Goal: Transaction & Acquisition: Download file/media

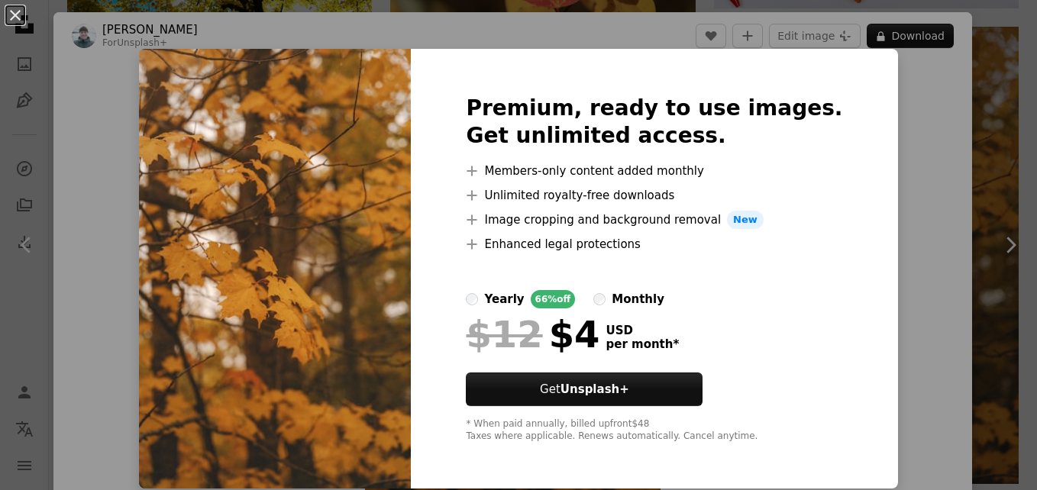
scroll to position [2167, 0]
click at [883, 99] on div "An X shape Premium, ready to use images. Get unlimited access. A plus sign Memb…" at bounding box center [518, 245] width 1037 height 490
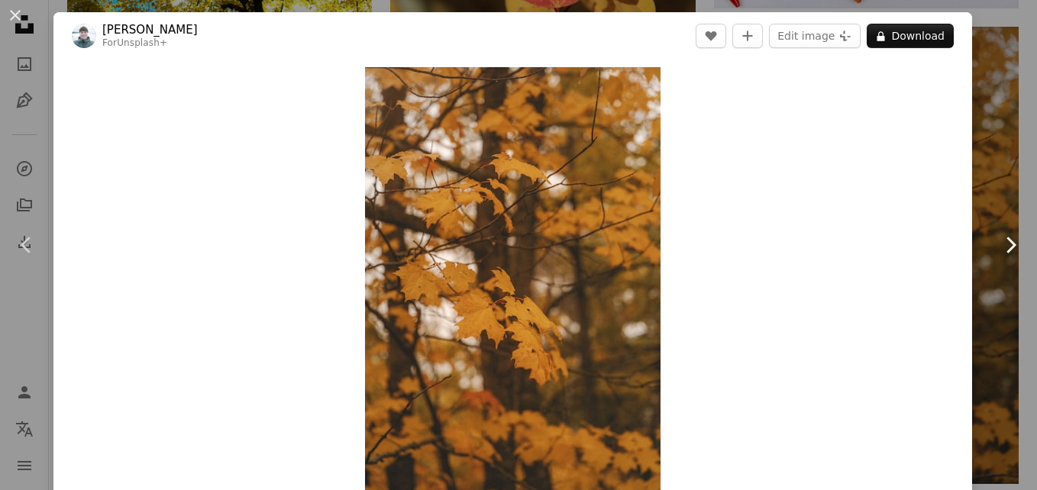
click at [984, 178] on link "Chevron right" at bounding box center [1010, 245] width 53 height 147
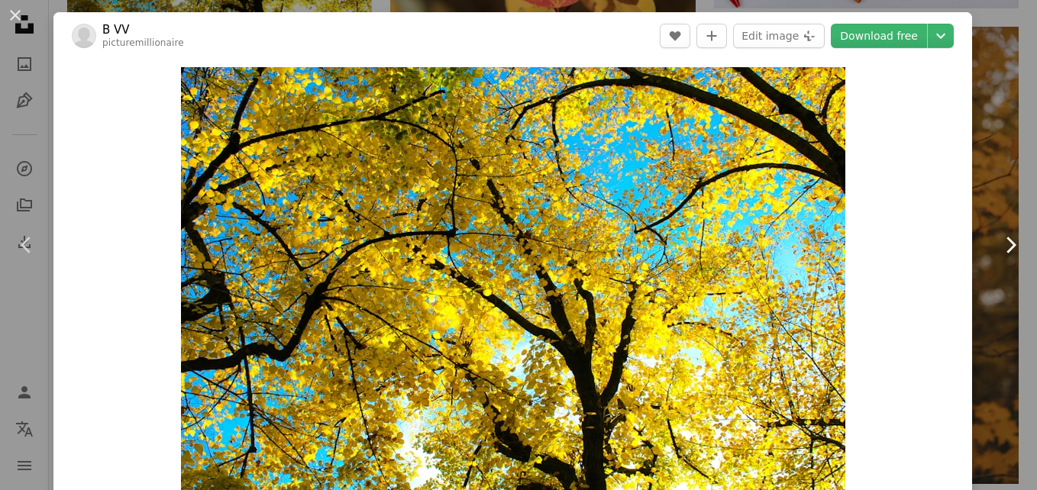
click at [998, 244] on icon "Chevron right" at bounding box center [1010, 245] width 24 height 24
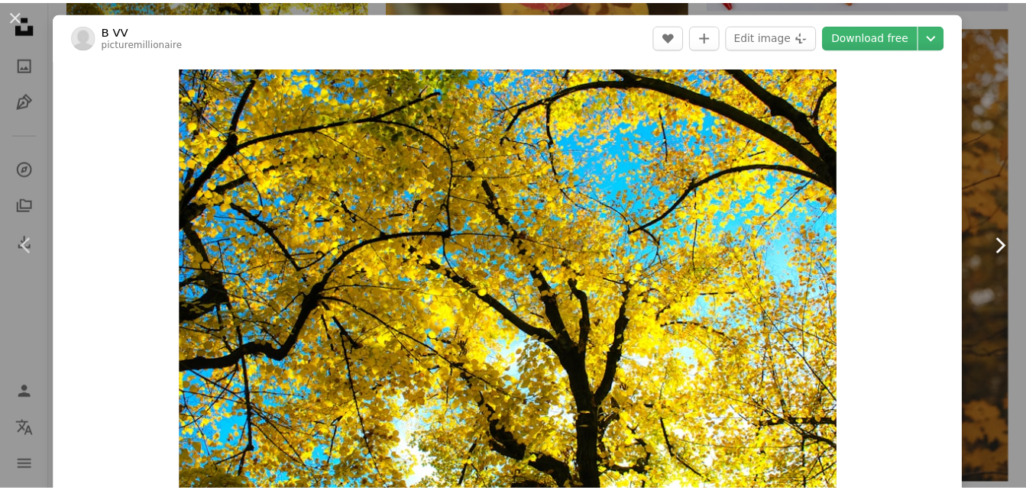
scroll to position [287, 0]
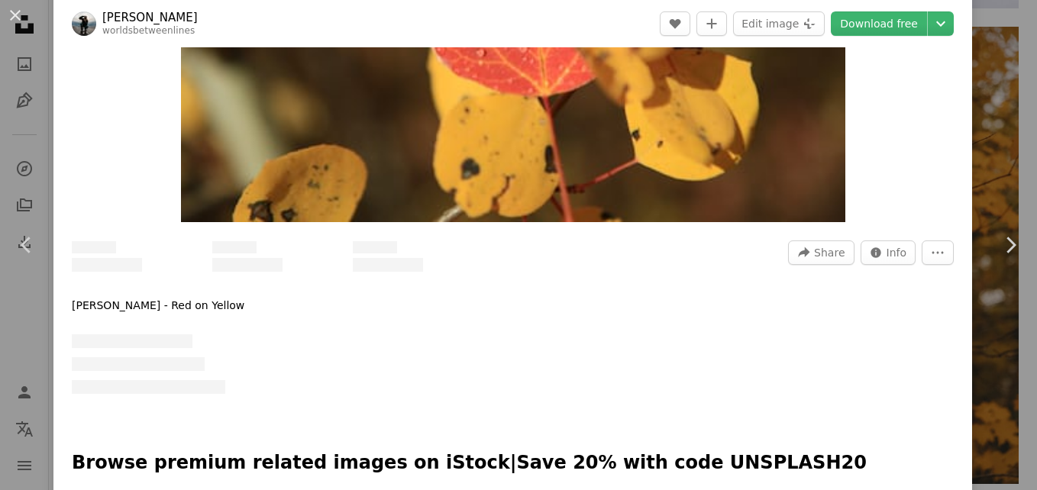
click at [12, 22] on button "An X shape" at bounding box center [15, 15] width 18 height 18
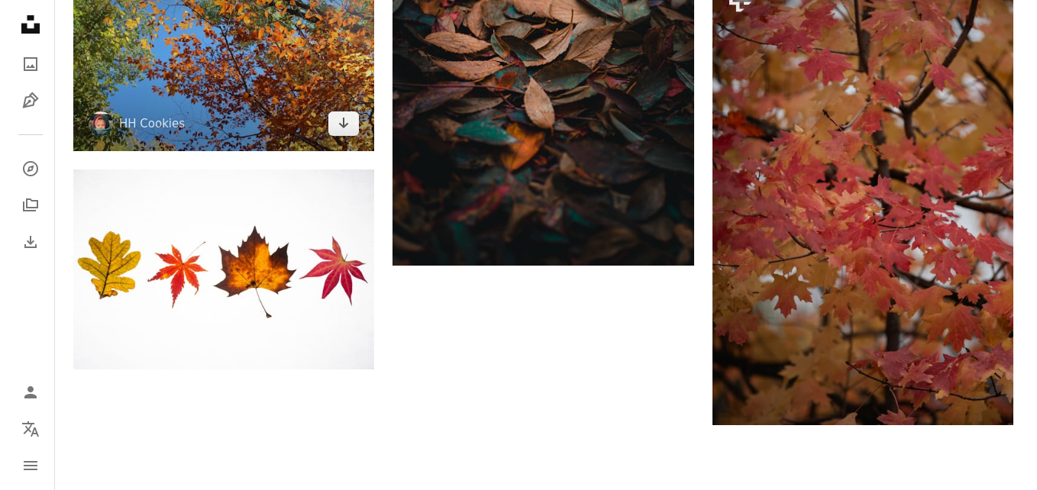
scroll to position [4677, 0]
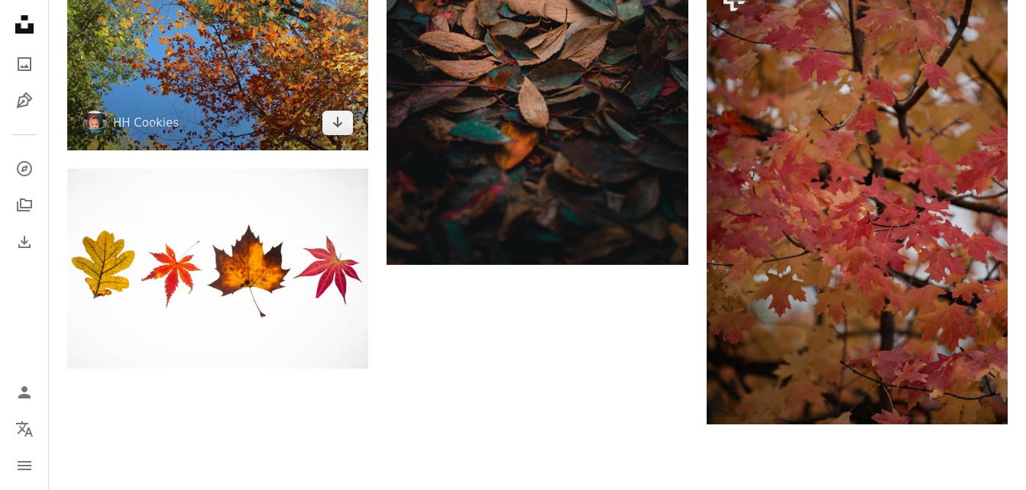
click at [301, 99] on img at bounding box center [217, 50] width 301 height 201
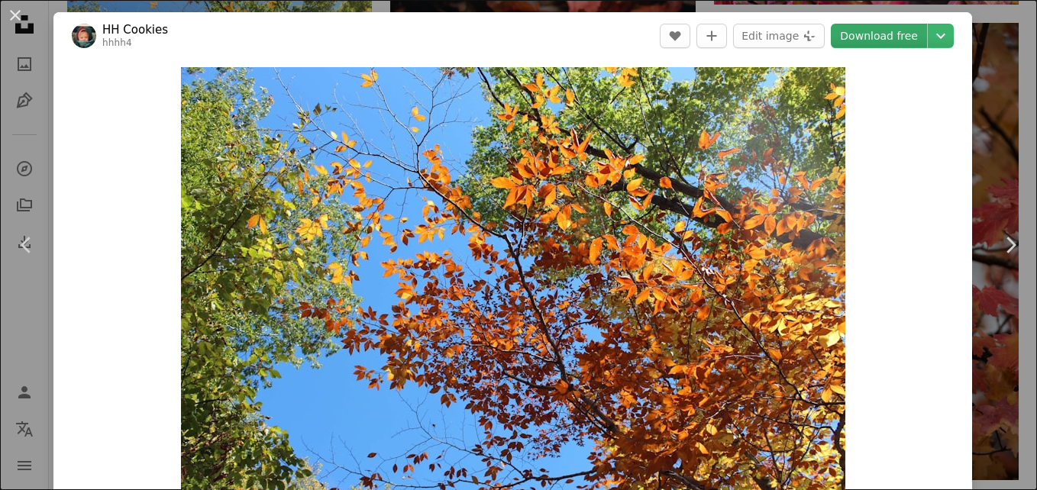
click at [871, 47] on link "Download free" at bounding box center [879, 36] width 96 height 24
click at [347, 30] on header "HH Cookies hhhh4 A heart A plus sign Edit image Plus sign for Unsplash+ Downloa…" at bounding box center [512, 35] width 919 height 47
drag, startPoint x: 422, startPoint y: 38, endPoint x: 454, endPoint y: 397, distance: 360.3
click at [422, 38] on header "HH Cookies hhhh4 A heart A plus sign Edit image Plus sign for Unsplash+ Downloa…" at bounding box center [512, 35] width 919 height 47
